Goal: Complete application form

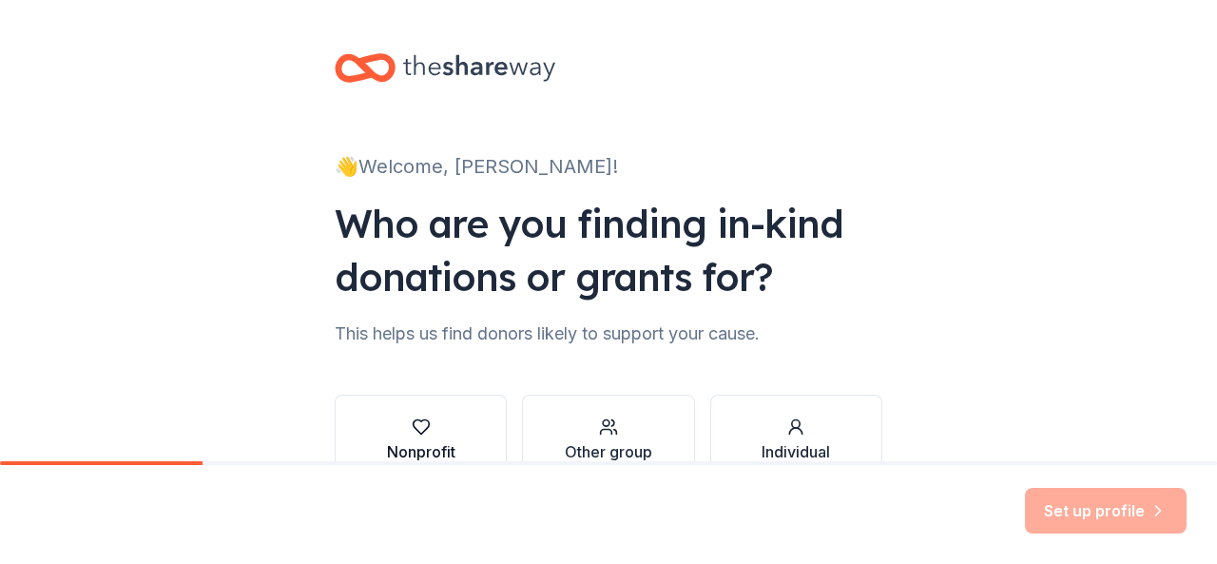
click at [432, 434] on div "button" at bounding box center [421, 426] width 68 height 19
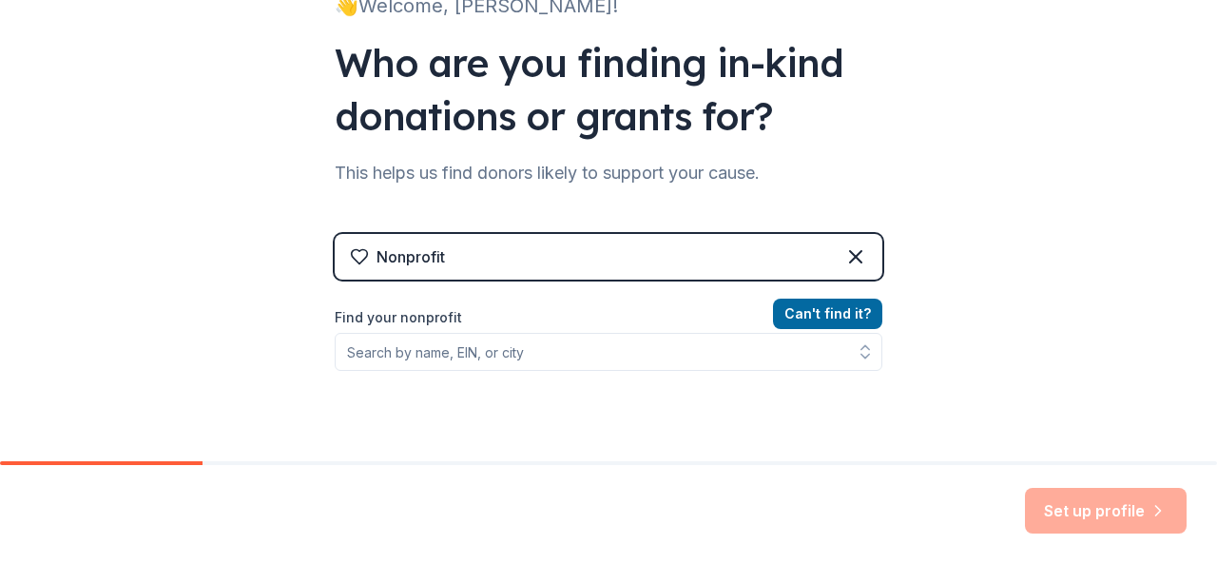
scroll to position [190, 0]
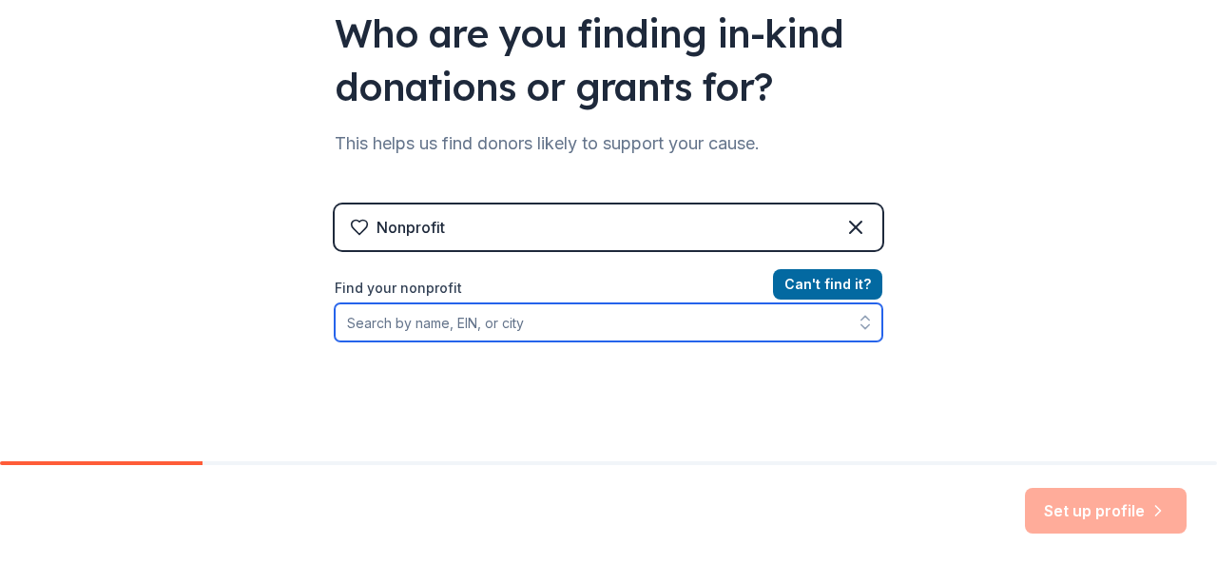
click at [516, 303] on input "Find your nonprofit" at bounding box center [609, 322] width 548 height 38
click at [525, 319] on input "Find your nonprofit" at bounding box center [609, 322] width 548 height 38
type input "[GEOGRAPHIC_DATA][PERSON_NAME] PTSA"
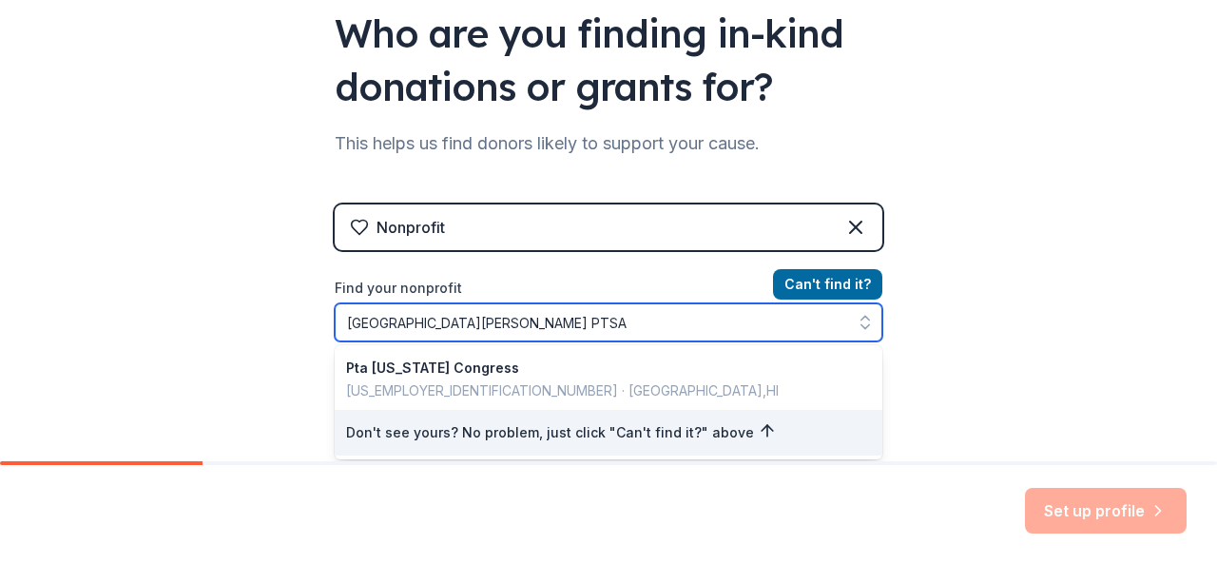
drag, startPoint x: 548, startPoint y: 324, endPoint x: 327, endPoint y: 313, distance: 220.9
click at [325, 319] on div "👋 Welcome, [PERSON_NAME]! Who are you finding in-kind donations or grants for? …" at bounding box center [608, 216] width 608 height 813
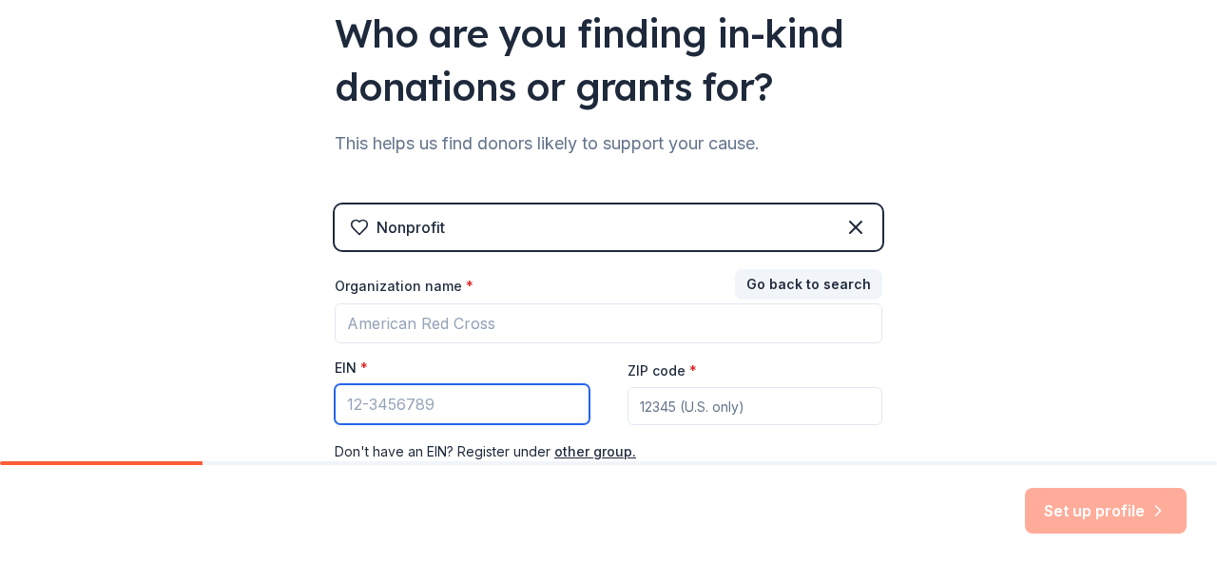
click at [401, 407] on input "EIN *" at bounding box center [462, 404] width 255 height 40
type input "0"
type input "[US_EMPLOYER_IDENTIFICATION_NUMBER]"
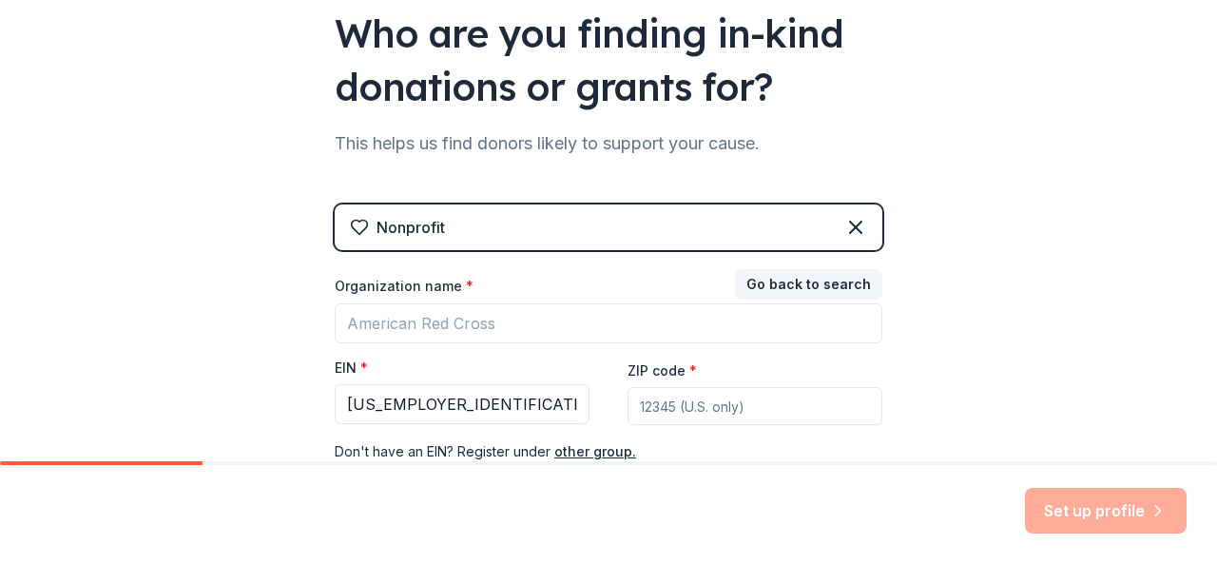
click at [665, 411] on input "ZIP code *" at bounding box center [754, 406] width 255 height 38
type input "97882"
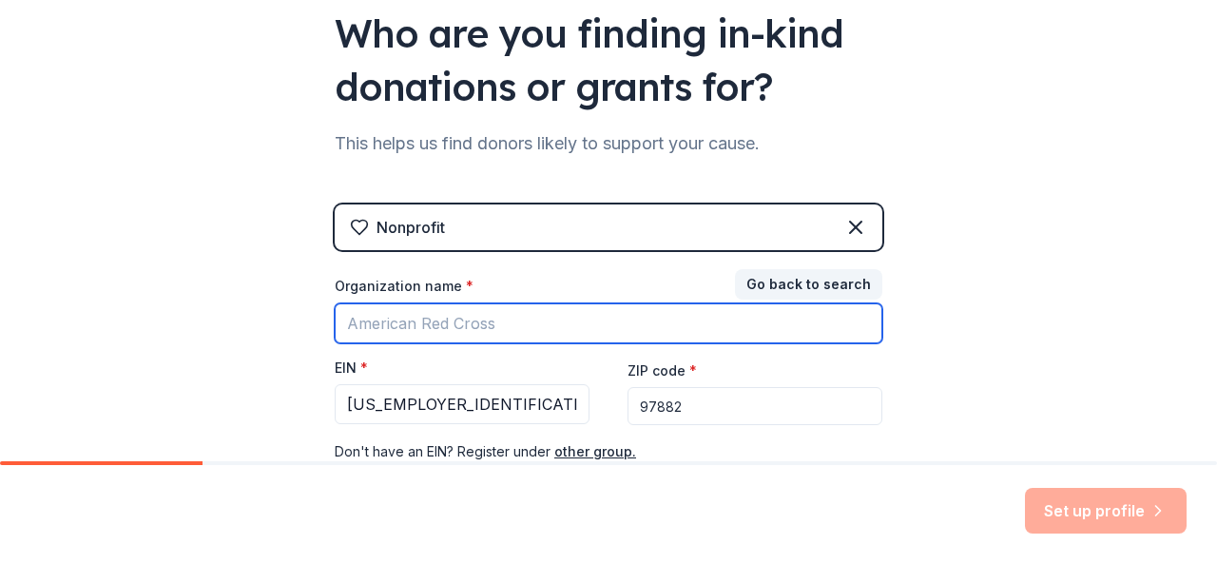
click at [407, 318] on input "Organization name *" at bounding box center [609, 323] width 548 height 40
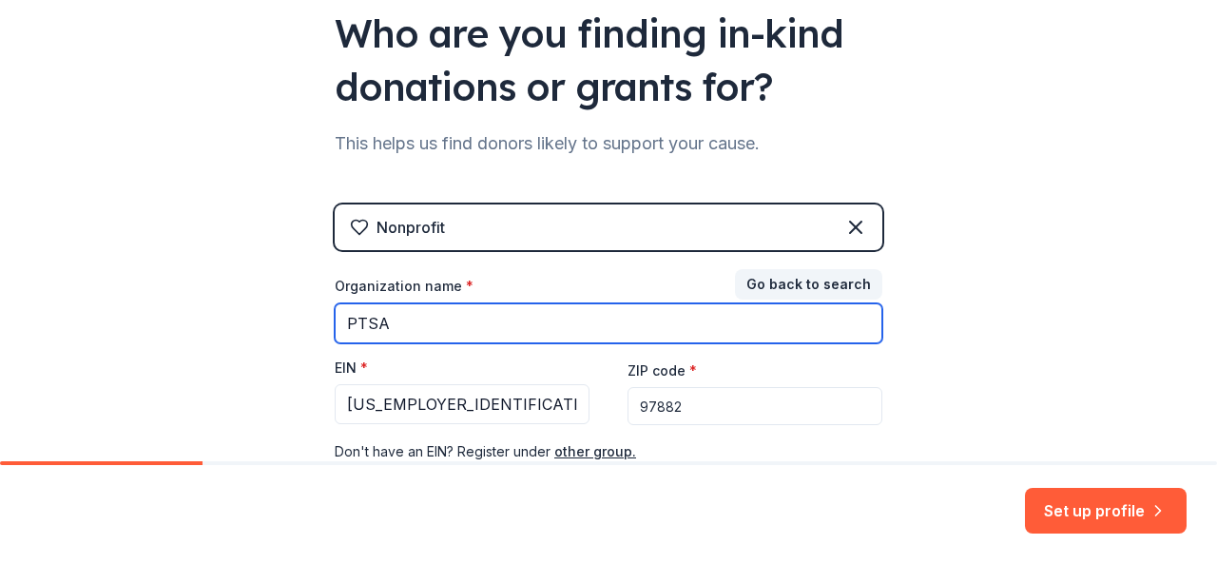
drag, startPoint x: 429, startPoint y: 316, endPoint x: 293, endPoint y: 316, distance: 135.9
click at [294, 316] on div "👋 Welcome, [PERSON_NAME]! Who are you finding in-kind donations or grants for? …" at bounding box center [608, 201] width 1217 height 782
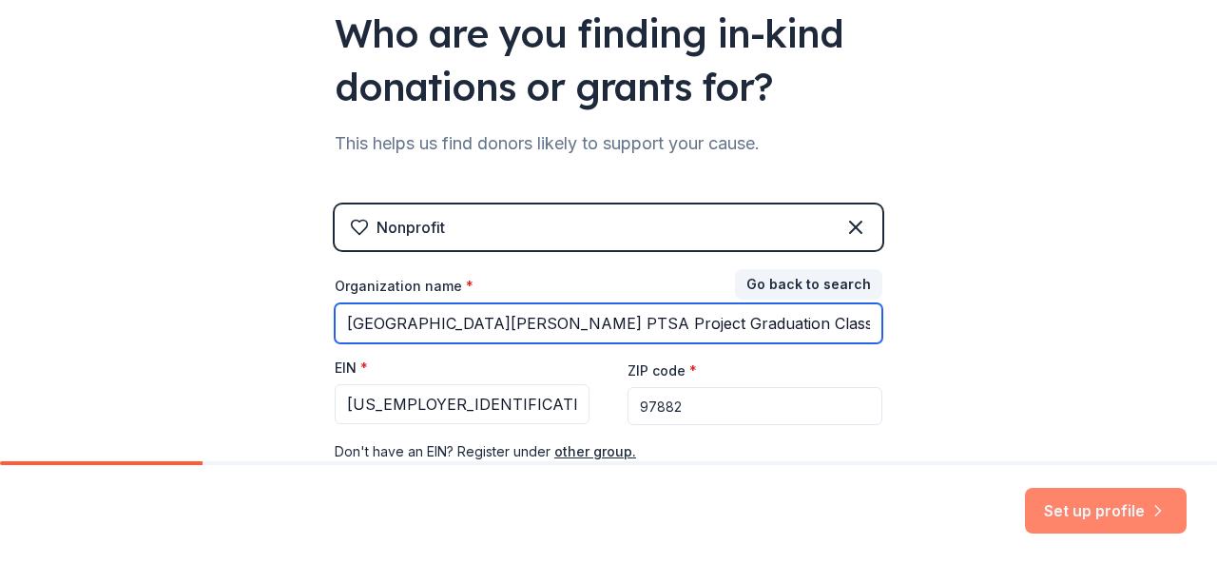
type input "[GEOGRAPHIC_DATA][PERSON_NAME] PTSA Project Graduation Class of 2026"
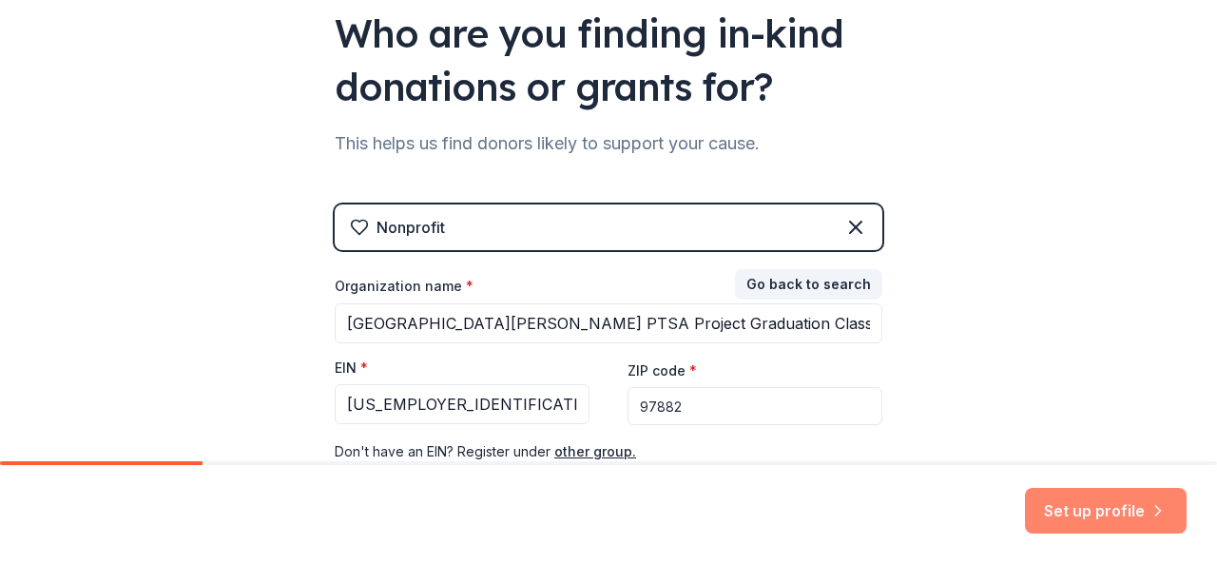
click at [1064, 506] on button "Set up profile" at bounding box center [1106, 511] width 162 height 46
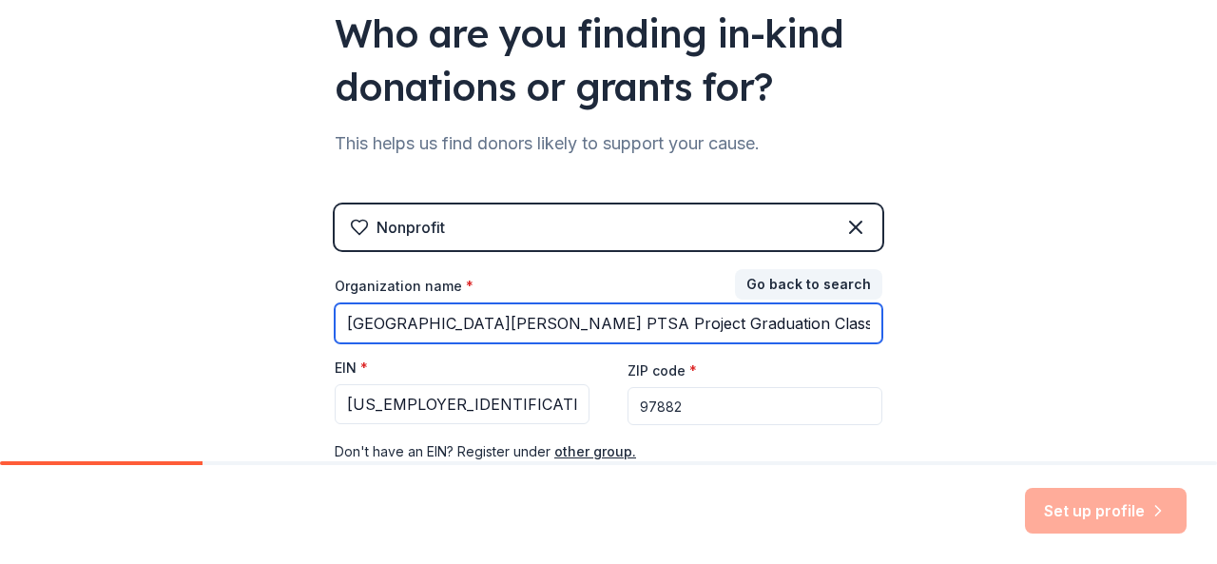
click at [794, 324] on input "[GEOGRAPHIC_DATA][PERSON_NAME] PTSA Project Graduation Class of 2026" at bounding box center [609, 323] width 548 height 40
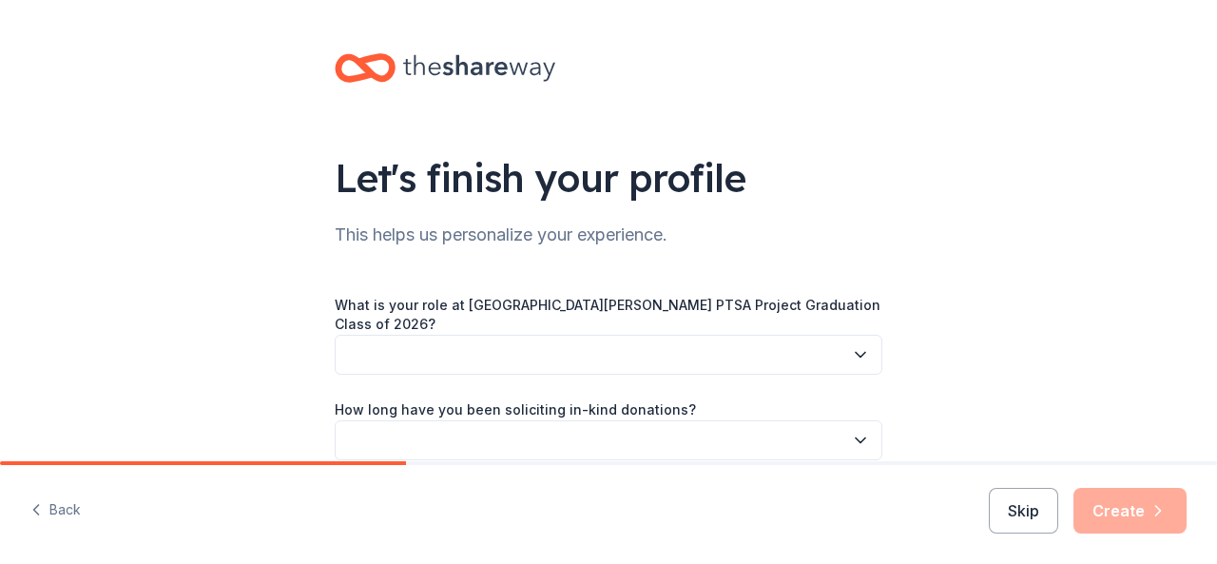
click at [582, 335] on button "button" at bounding box center [609, 355] width 548 height 40
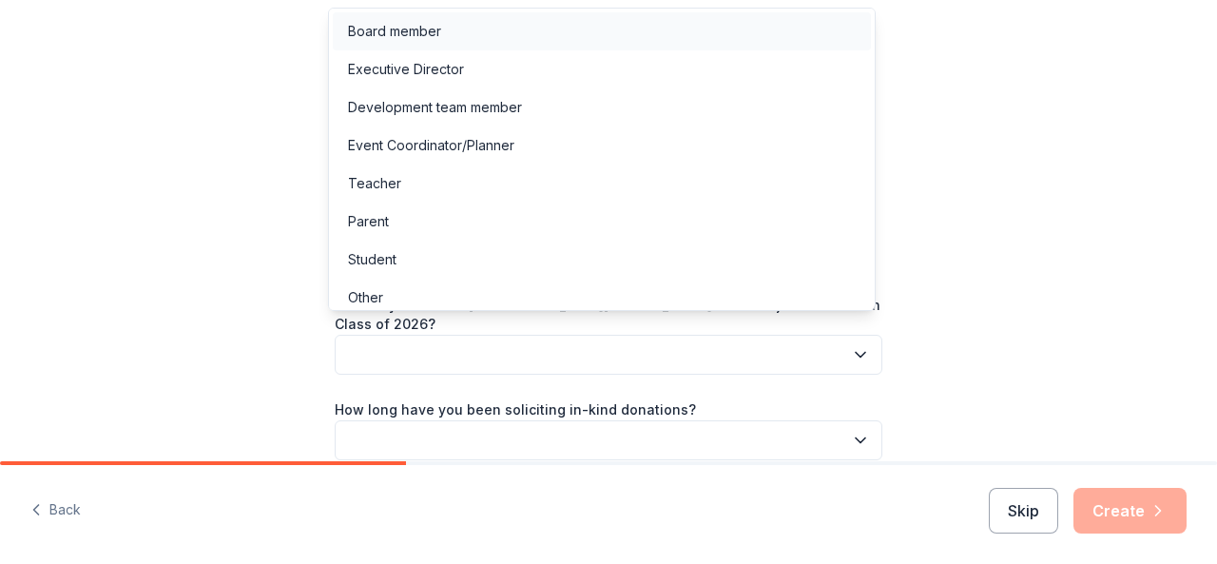
click at [435, 29] on div "Board member" at bounding box center [394, 31] width 93 height 23
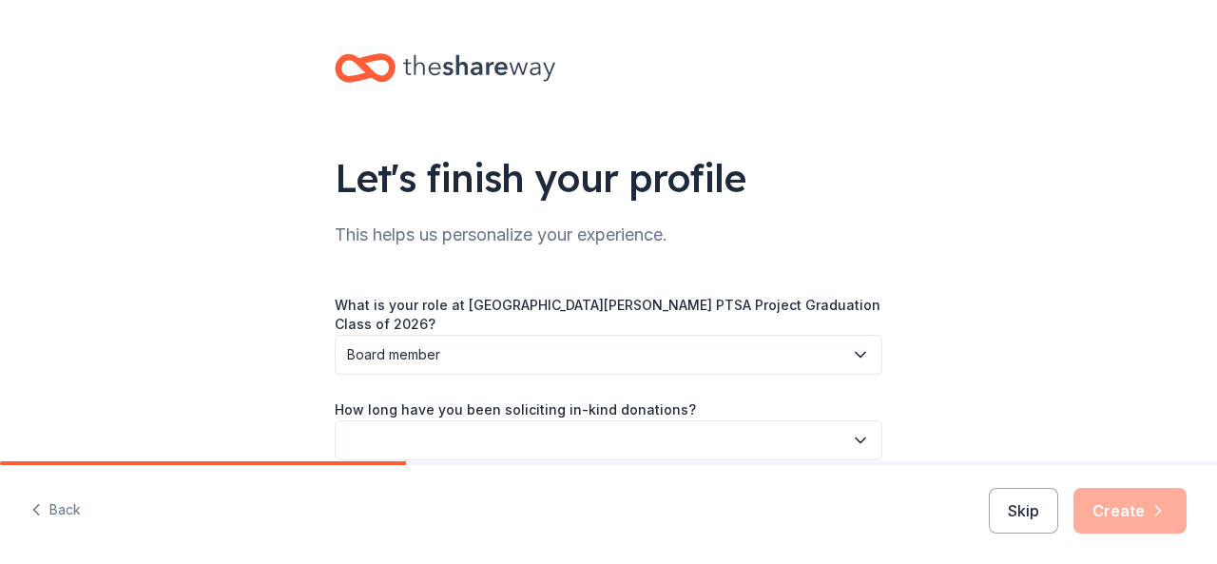
click at [540, 400] on label "How long have you been soliciting in-kind donations?" at bounding box center [515, 409] width 361 height 19
click at [723, 425] on button "button" at bounding box center [609, 440] width 548 height 40
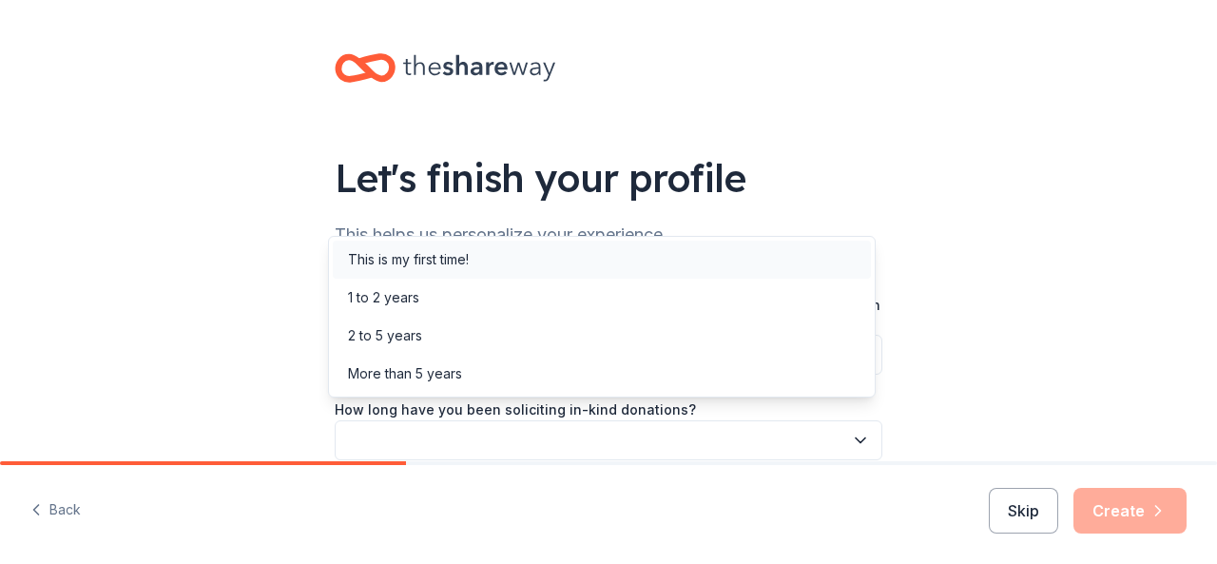
click at [469, 264] on div "This is my first time!" at bounding box center [408, 259] width 121 height 23
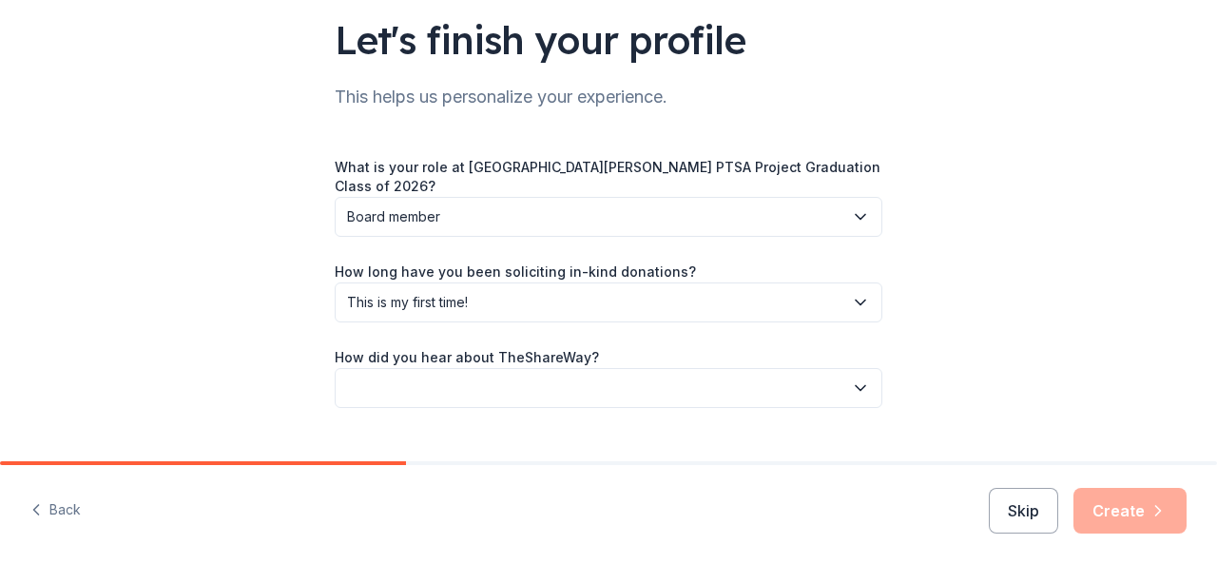
scroll to position [160, 0]
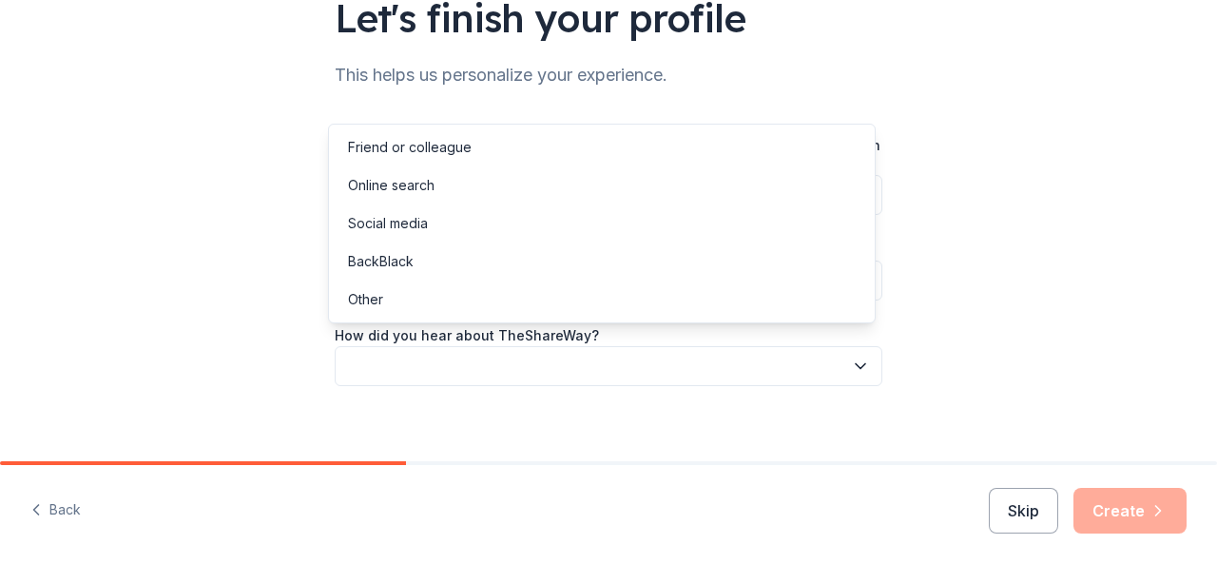
click at [599, 346] on button "button" at bounding box center [609, 366] width 548 height 40
click at [487, 148] on div "Friend or colleague" at bounding box center [602, 147] width 538 height 38
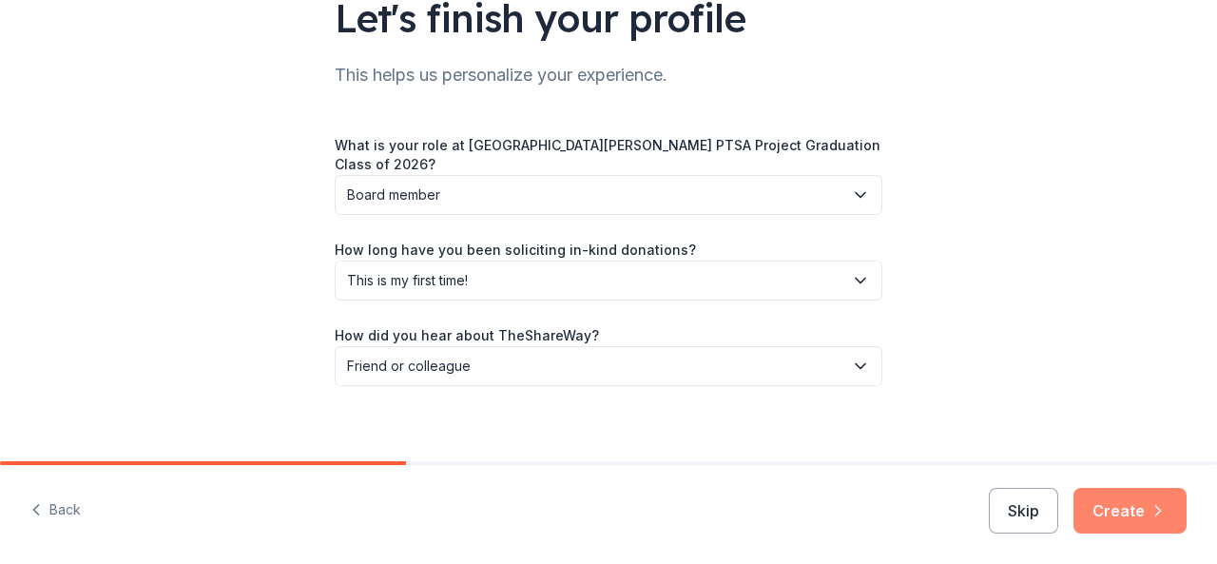
click at [1133, 516] on button "Create" at bounding box center [1129, 511] width 113 height 46
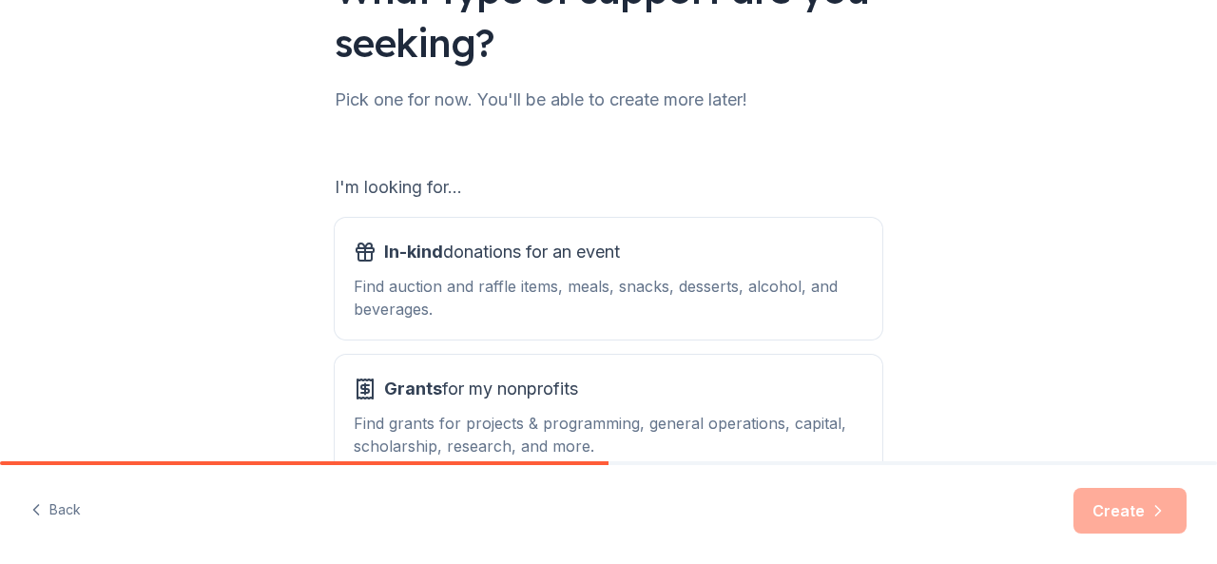
scroll to position [190, 0]
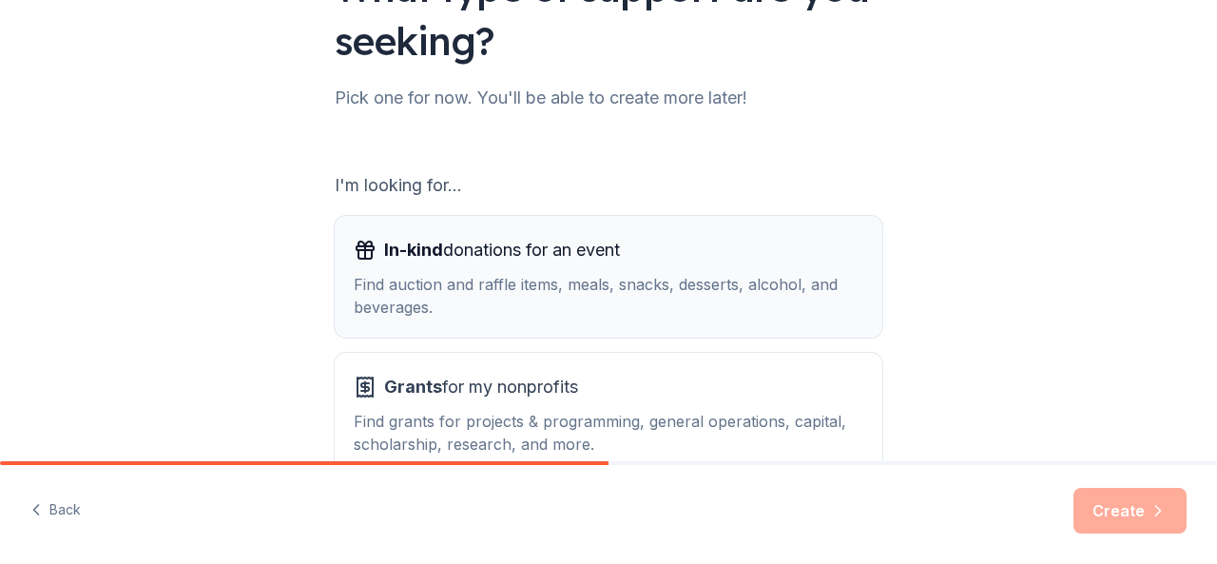
click at [415, 264] on span "In-kind donations for an event" at bounding box center [502, 250] width 236 height 30
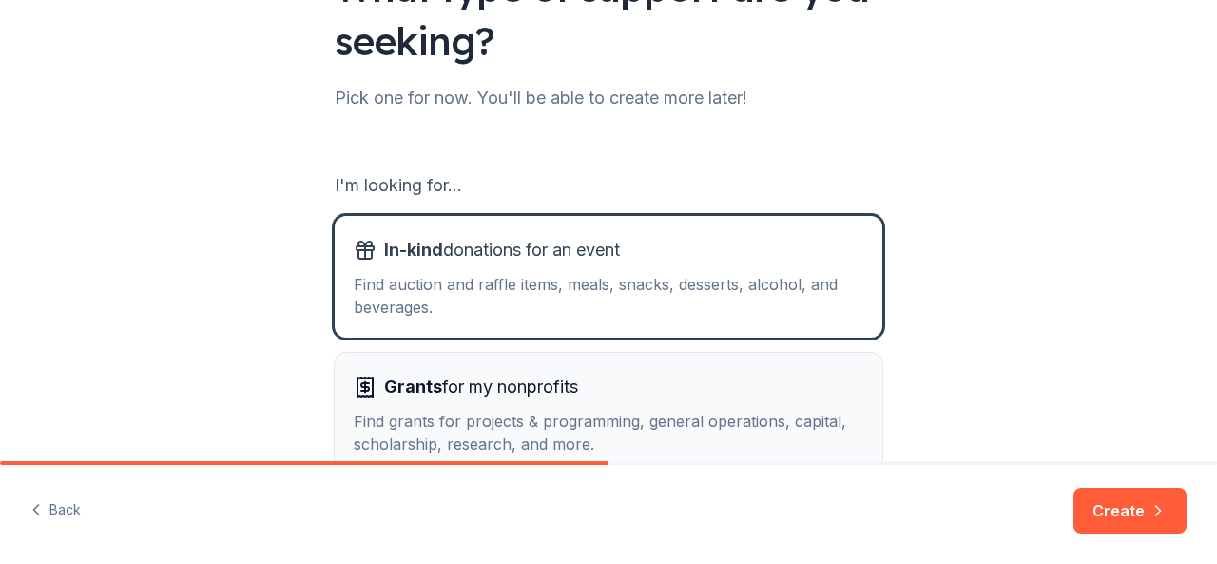
click at [471, 393] on span "Grants for my nonprofits" at bounding box center [481, 387] width 194 height 30
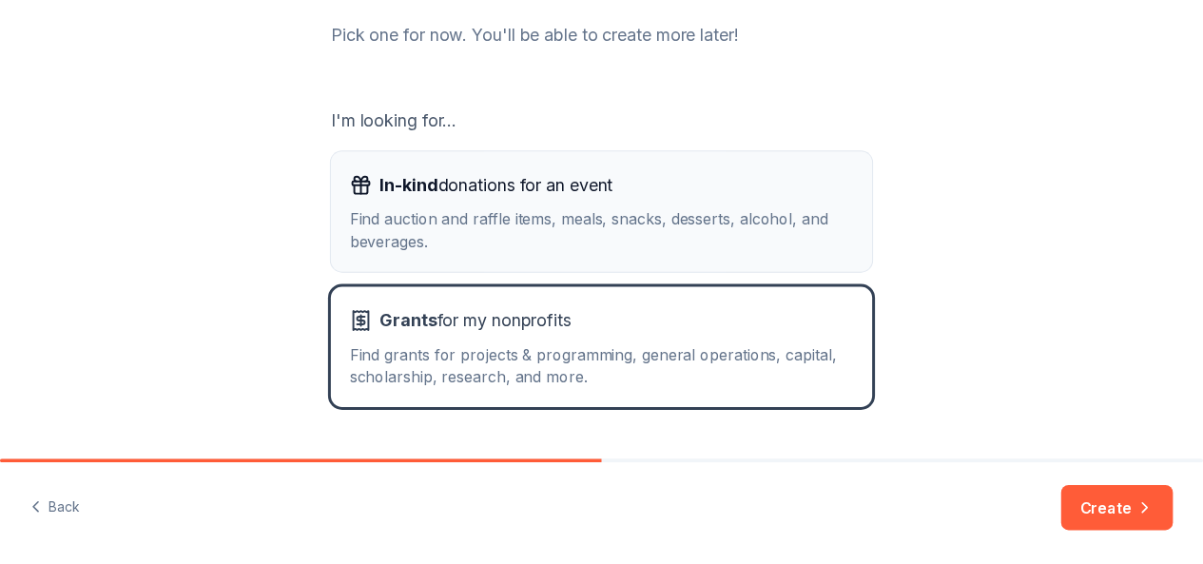
scroll to position [285, 0]
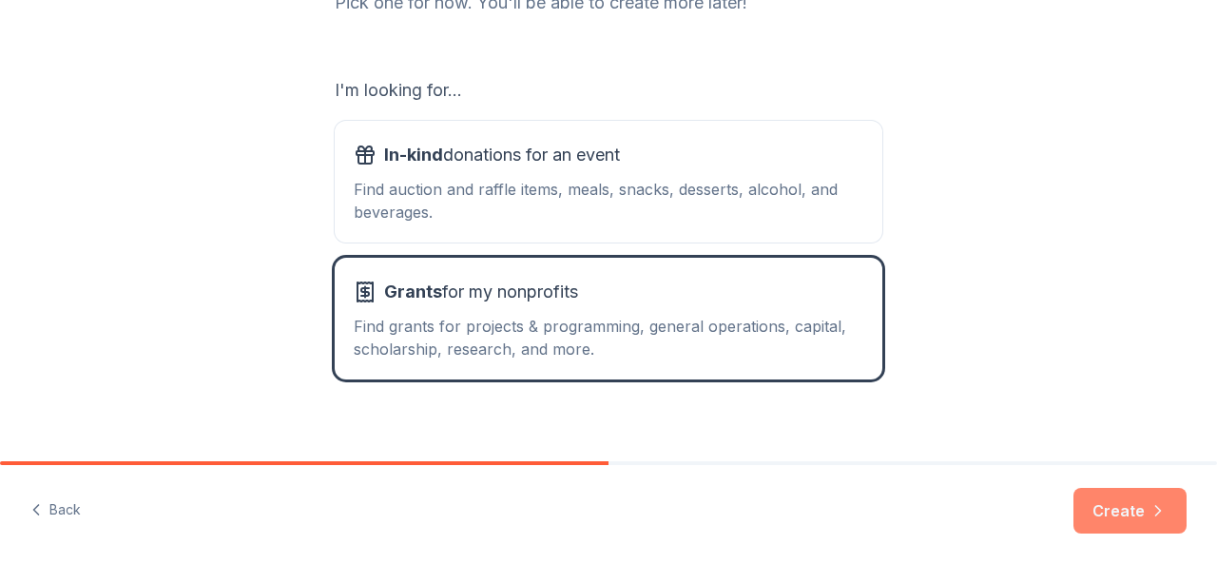
click at [1101, 507] on button "Create" at bounding box center [1129, 511] width 113 height 46
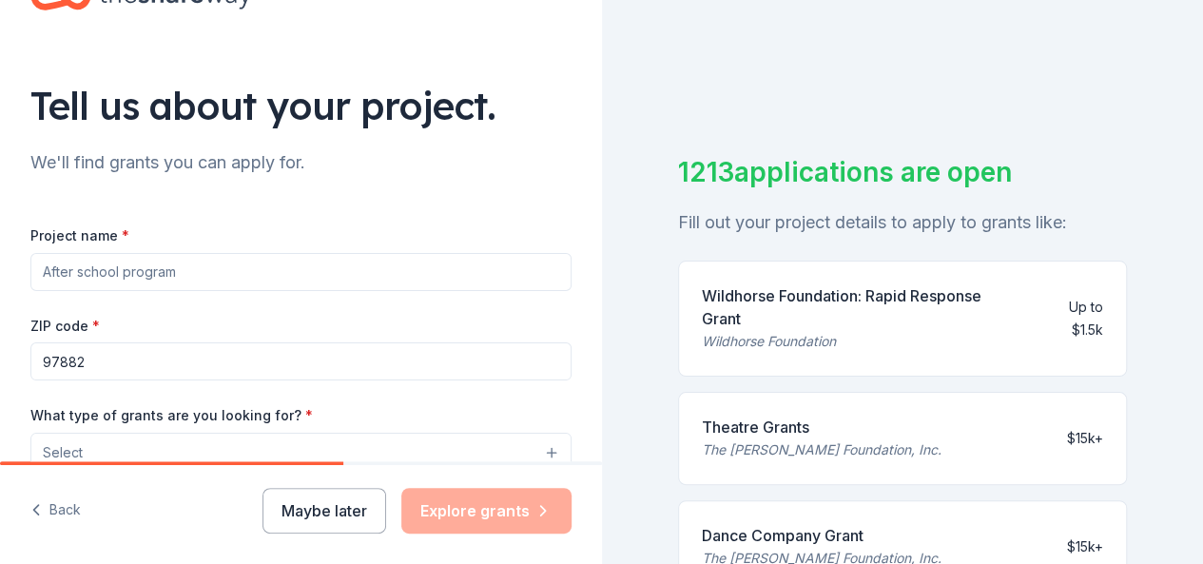
scroll to position [95, 0]
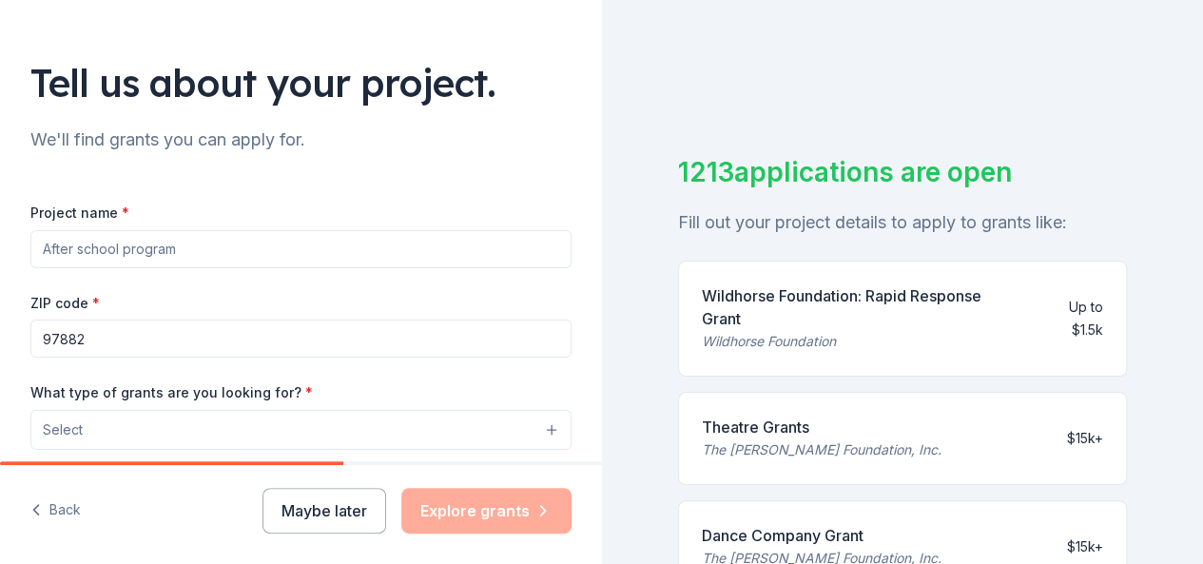
click at [137, 252] on input "Project name *" at bounding box center [300, 249] width 541 height 38
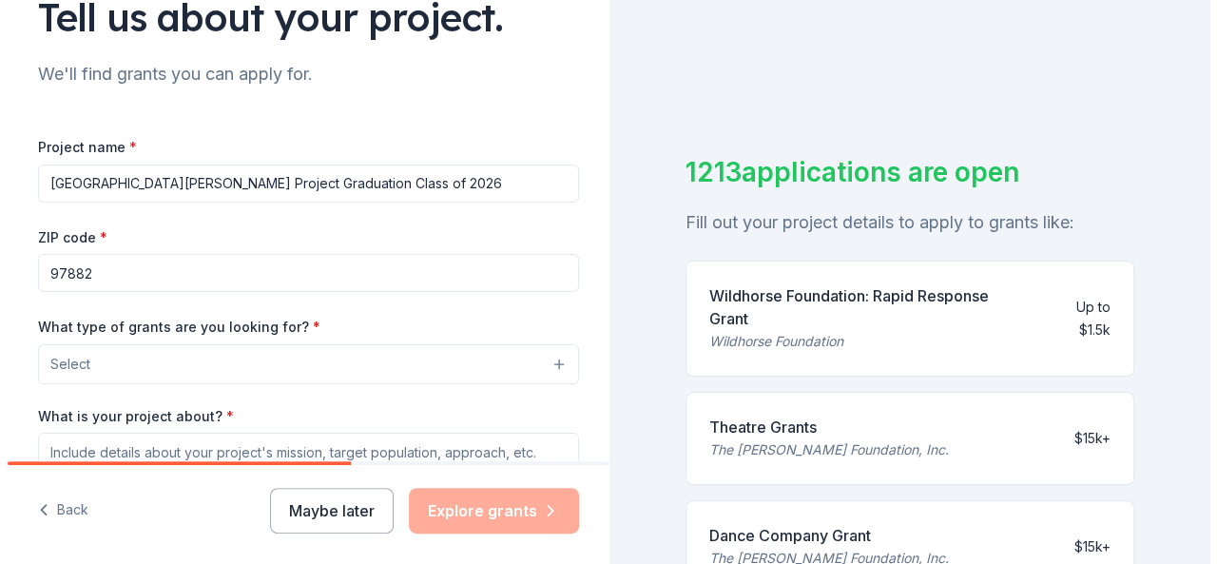
scroll to position [190, 0]
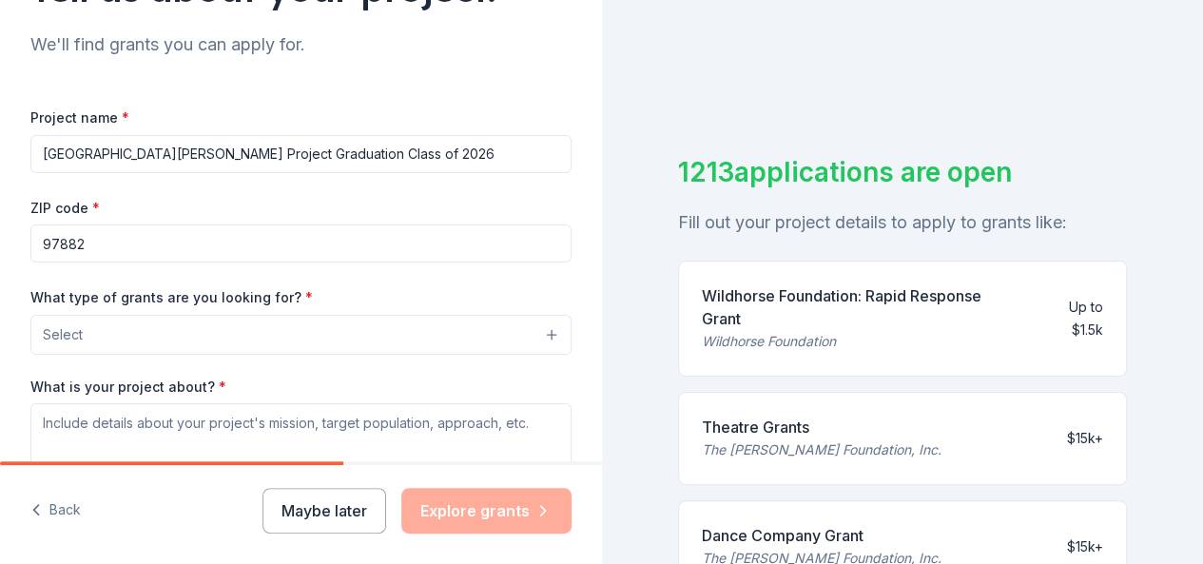
type input "[GEOGRAPHIC_DATA][PERSON_NAME] Project Graduation Class of 2026"
click at [217, 336] on button "Select" at bounding box center [300, 335] width 541 height 40
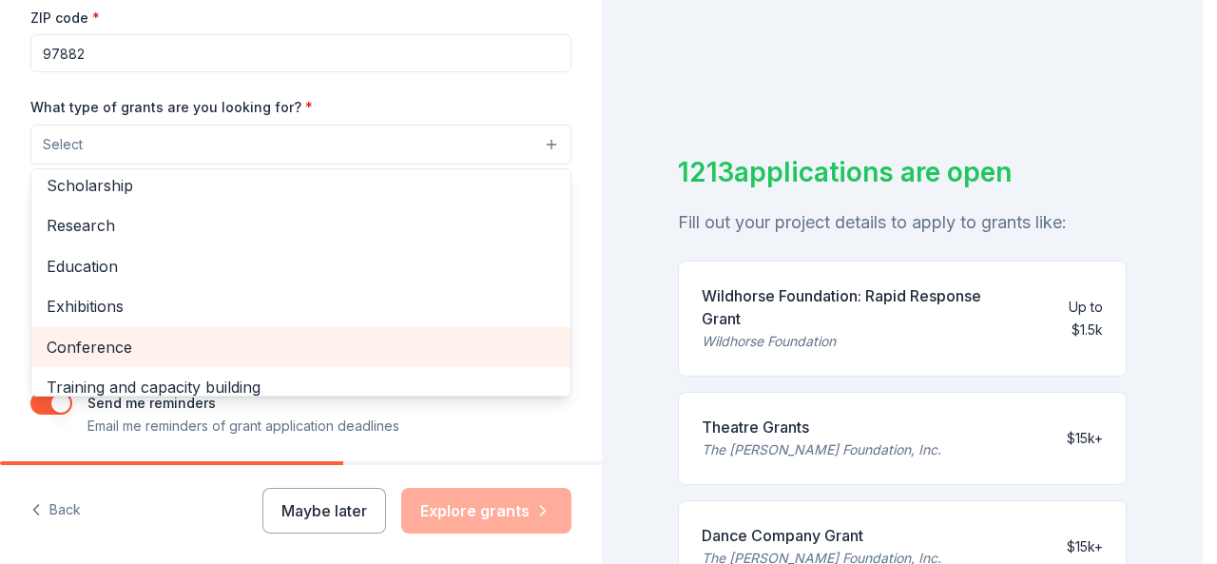
scroll to position [33, 0]
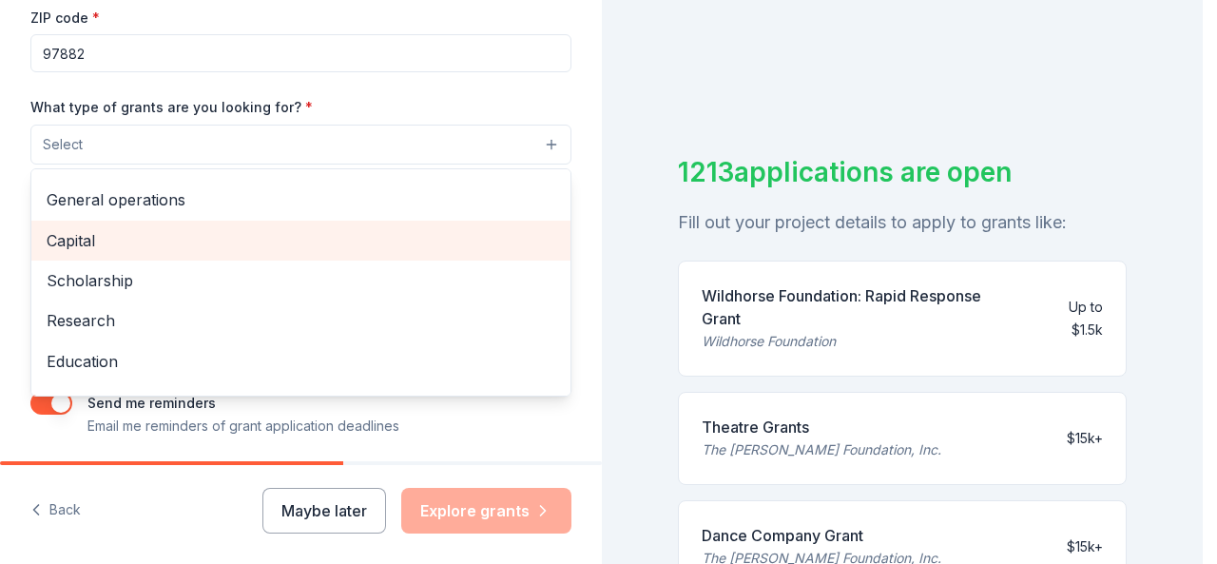
click at [97, 244] on span "Capital" at bounding box center [301, 240] width 509 height 25
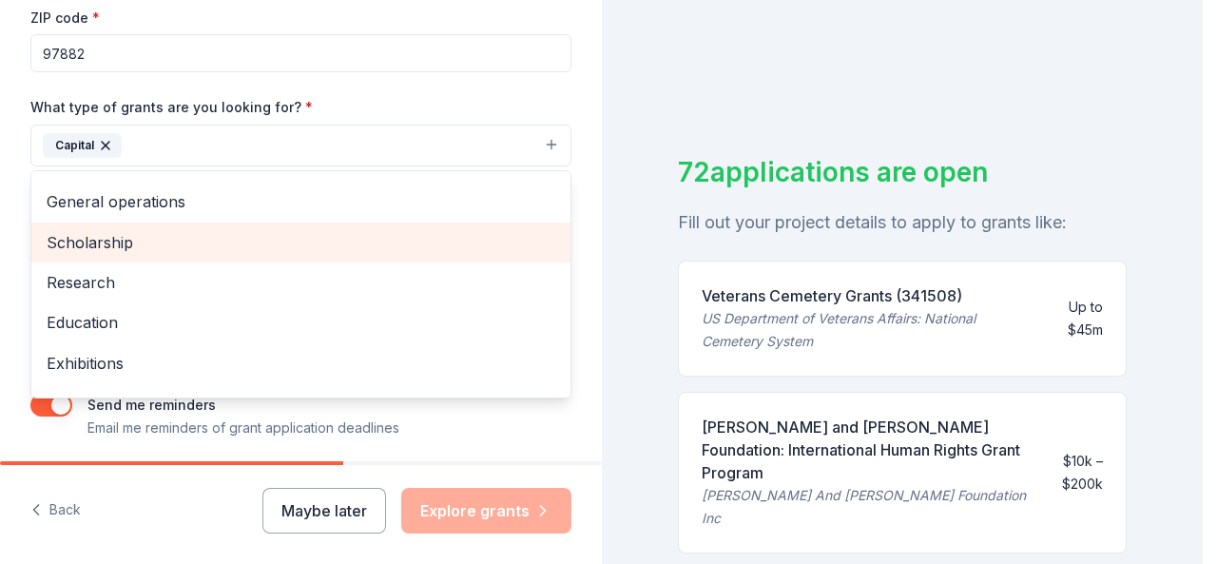
click at [125, 241] on span "Scholarship" at bounding box center [301, 242] width 509 height 25
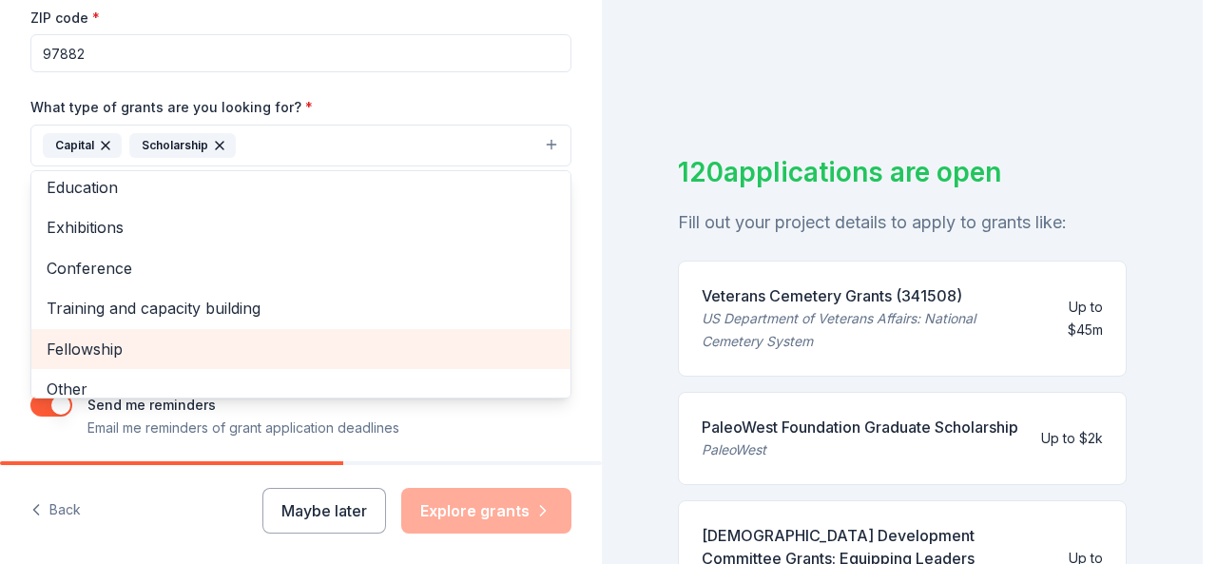
scroll to position [143, 0]
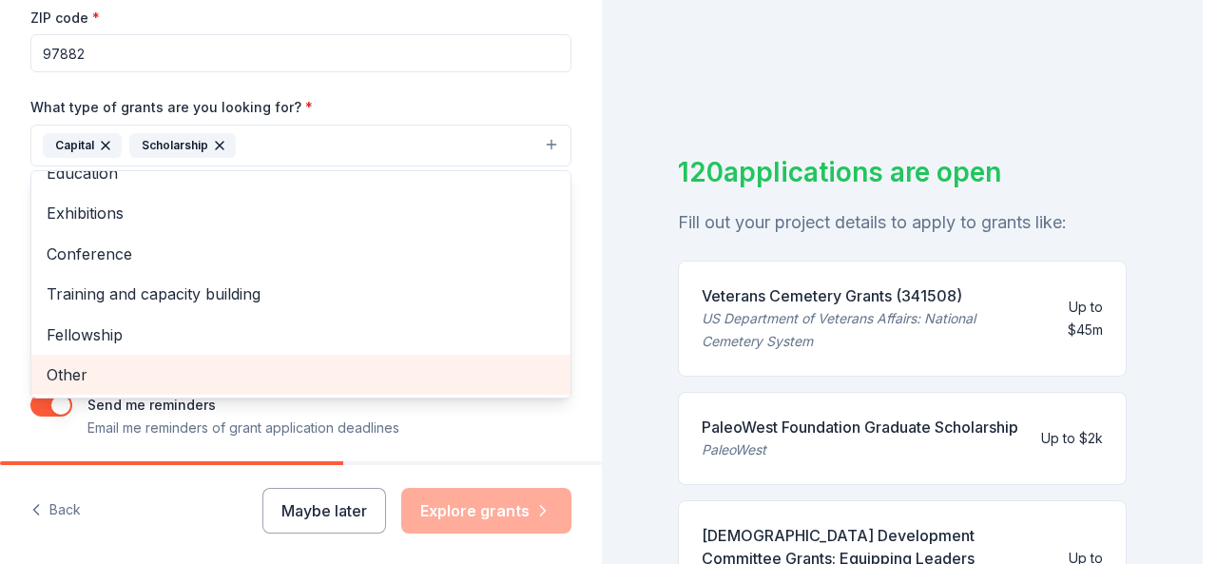
click at [127, 371] on span "Other" at bounding box center [301, 374] width 509 height 25
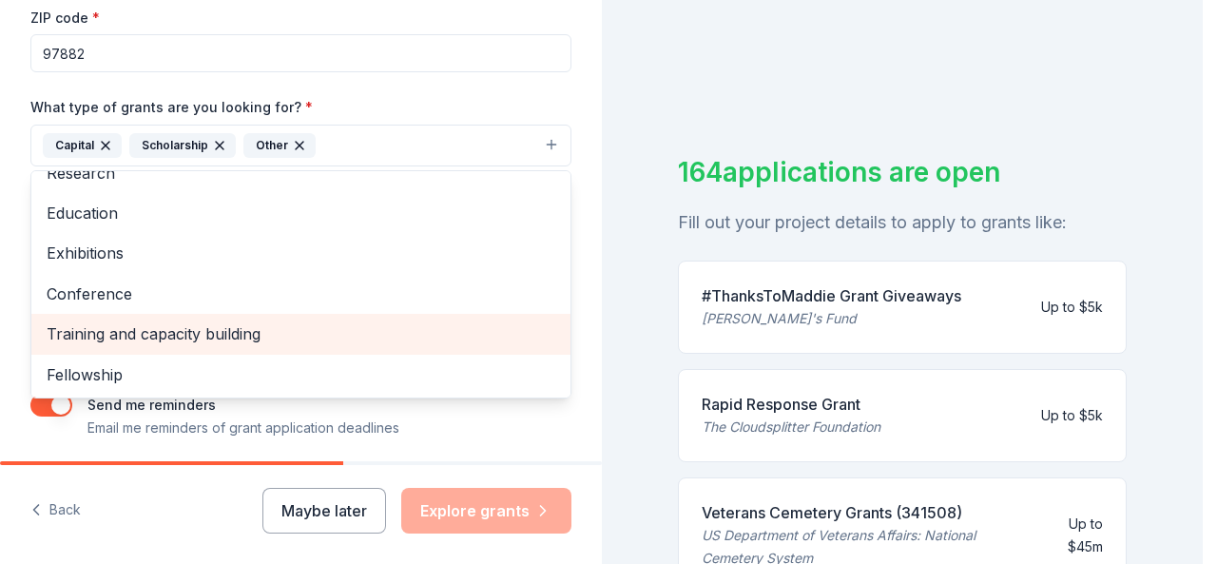
scroll to position [103, 0]
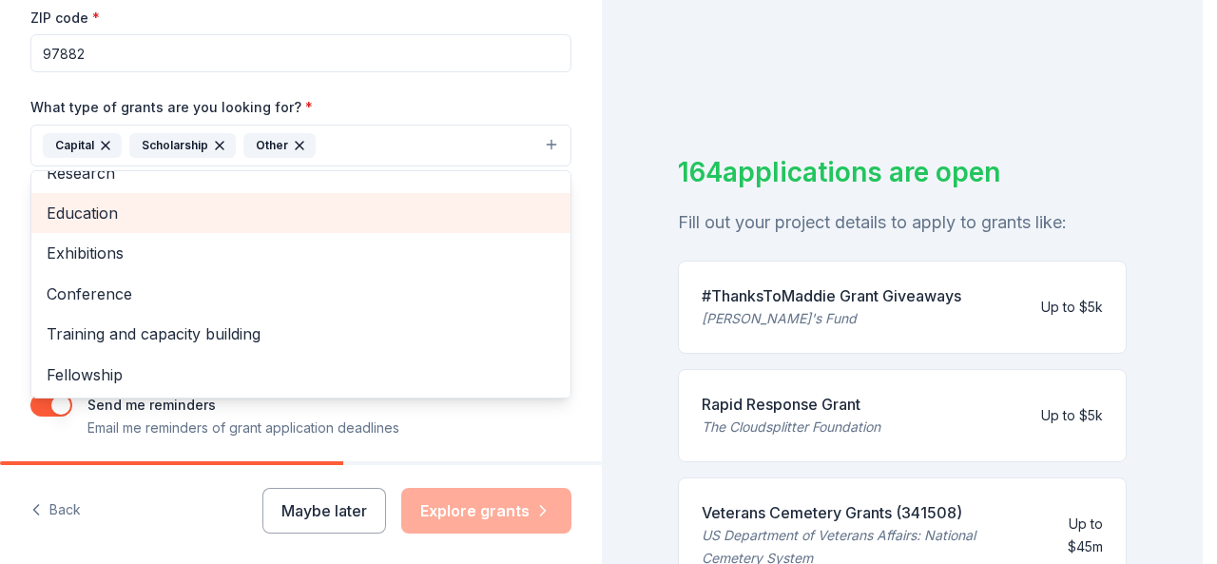
click at [101, 214] on span "Education" at bounding box center [301, 213] width 509 height 25
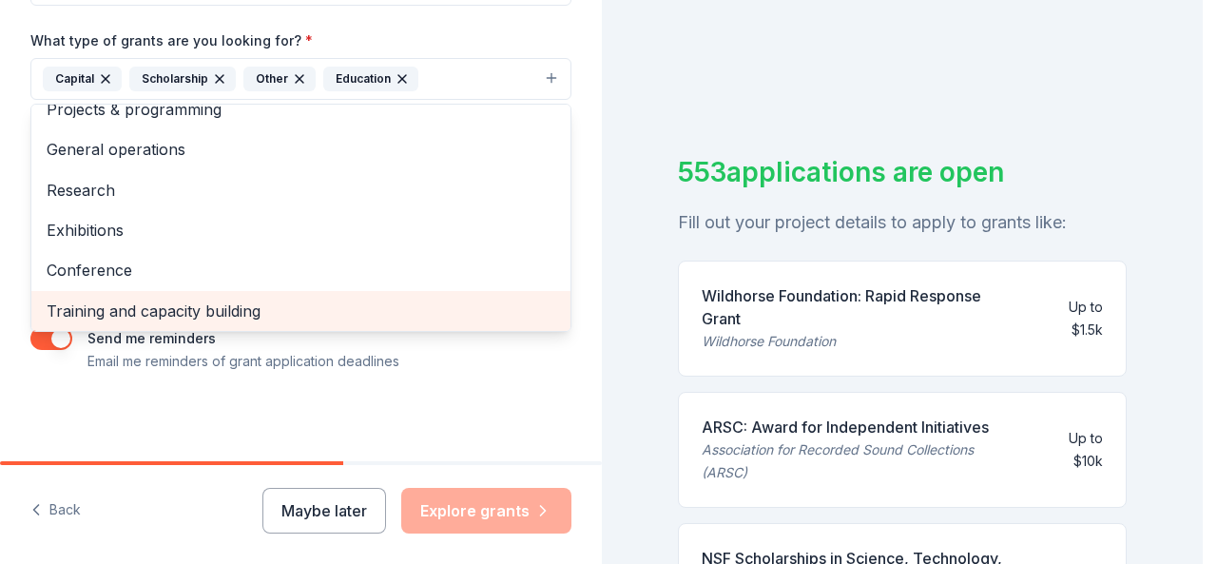
scroll to position [0, 0]
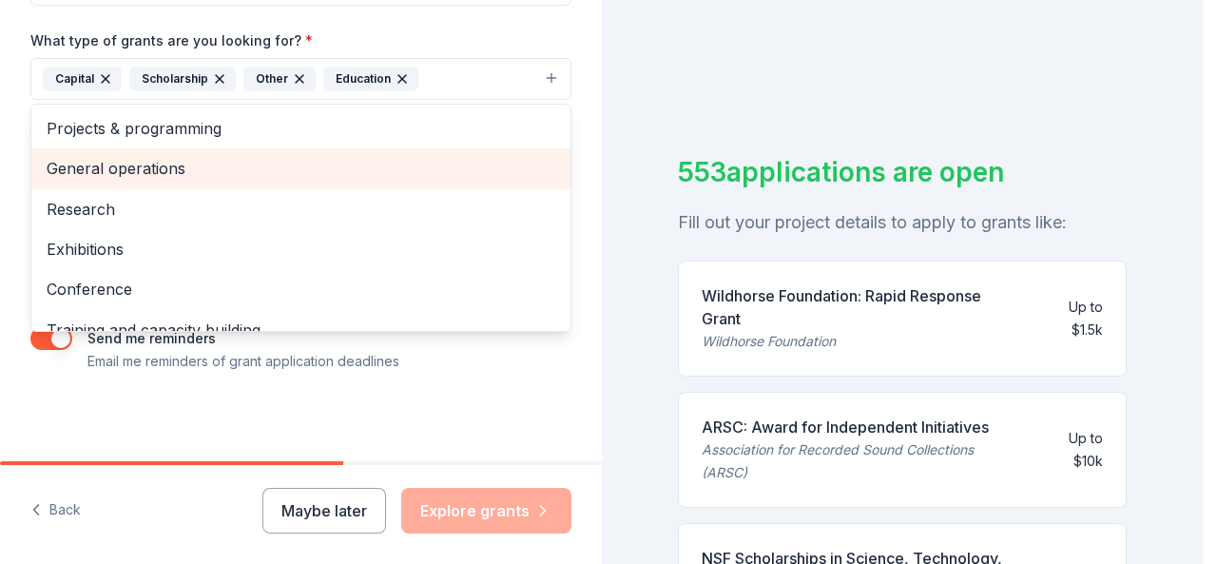
click at [190, 170] on span "General operations" at bounding box center [301, 168] width 509 height 25
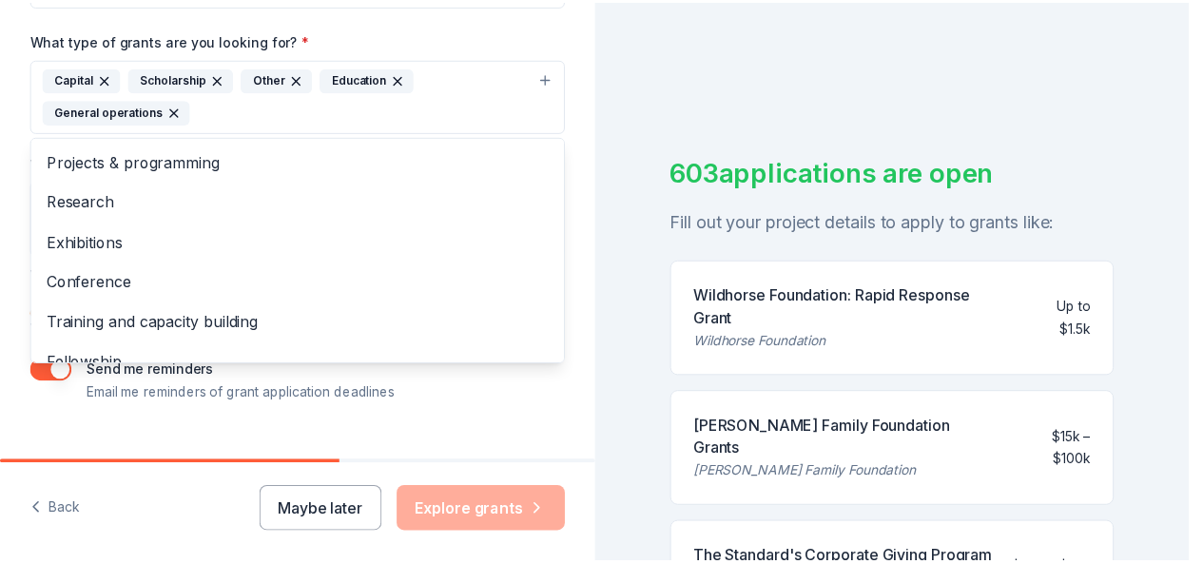
scroll to position [22, 0]
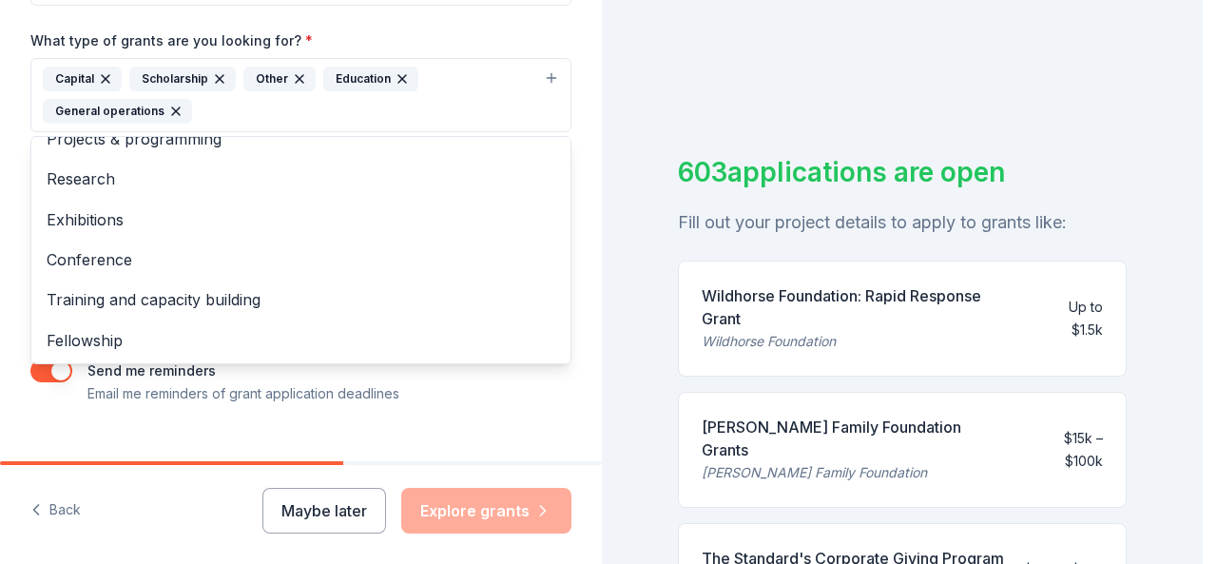
click at [346, 448] on div "Tell us about your project. We'll find grants you can apply for. Project name *…" at bounding box center [301, 24] width 602 height 943
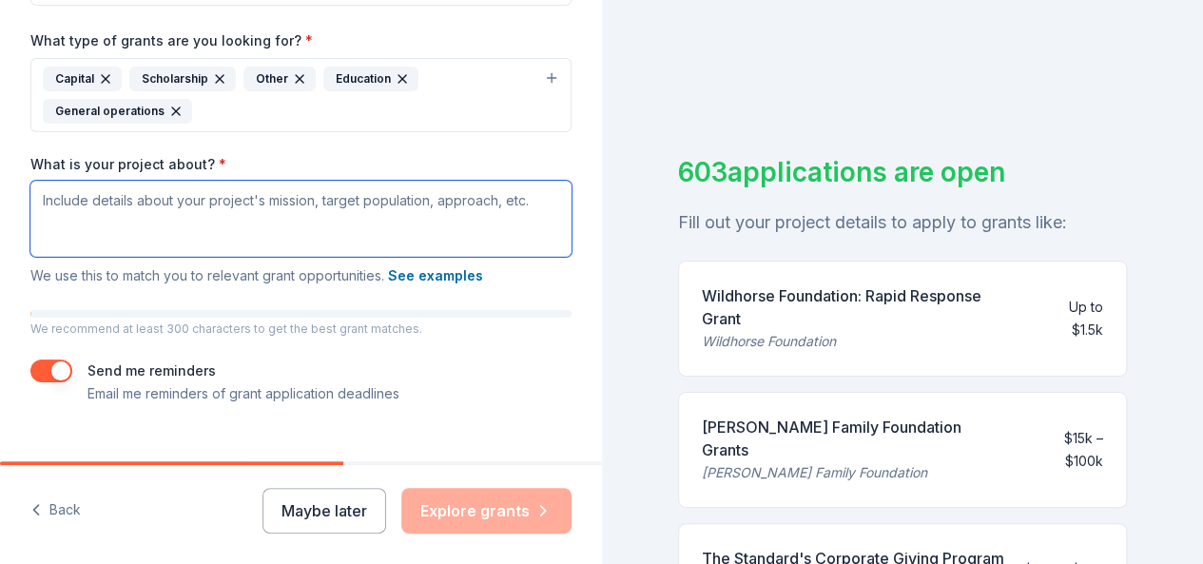
click at [181, 195] on textarea "What is your project about? *" at bounding box center [300, 219] width 541 height 76
